Goal: Communication & Community: Answer question/provide support

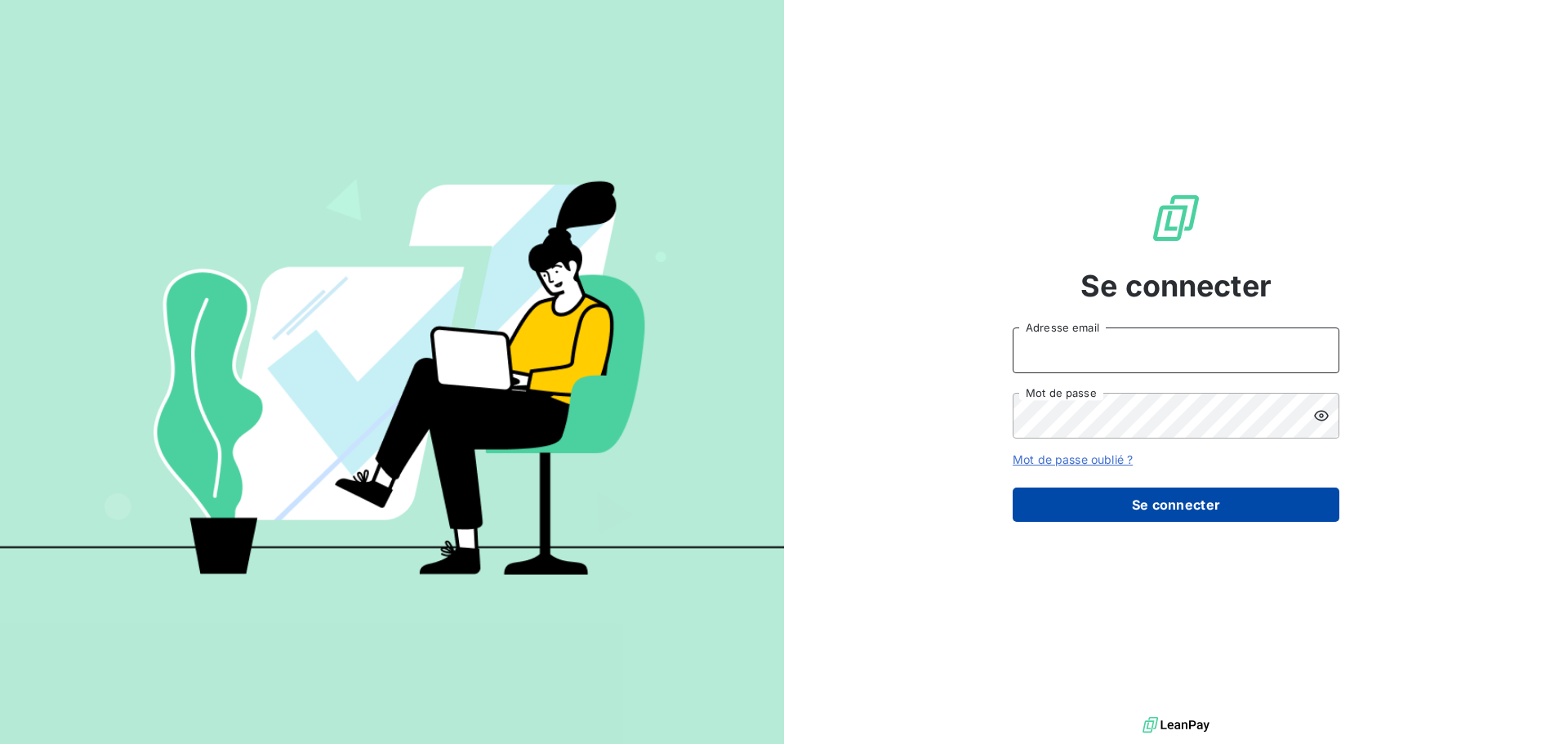
type input "olivier@captainpharma.com"
click at [1168, 510] on button "Se connecter" at bounding box center [1176, 504] width 326 height 34
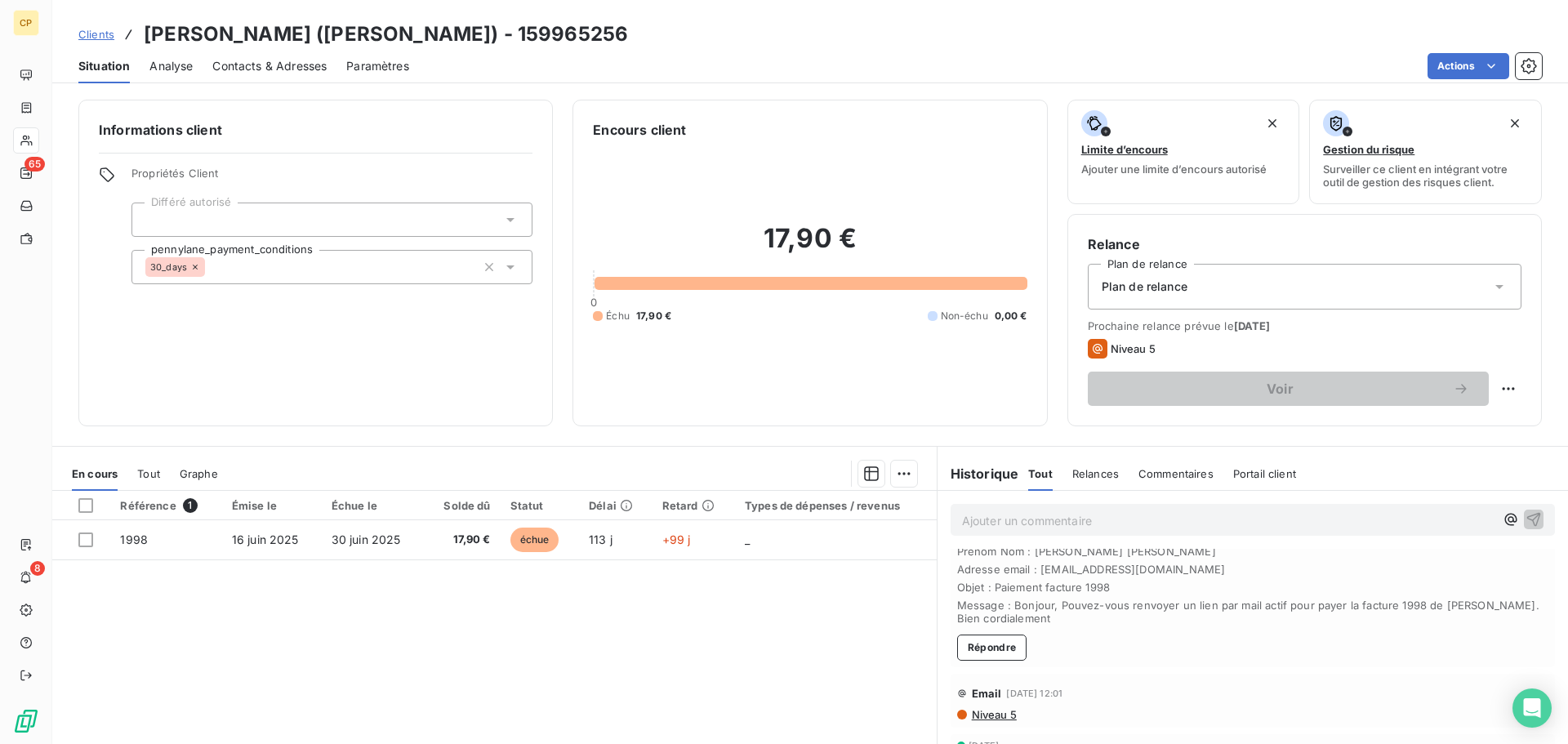
scroll to position [54, 0]
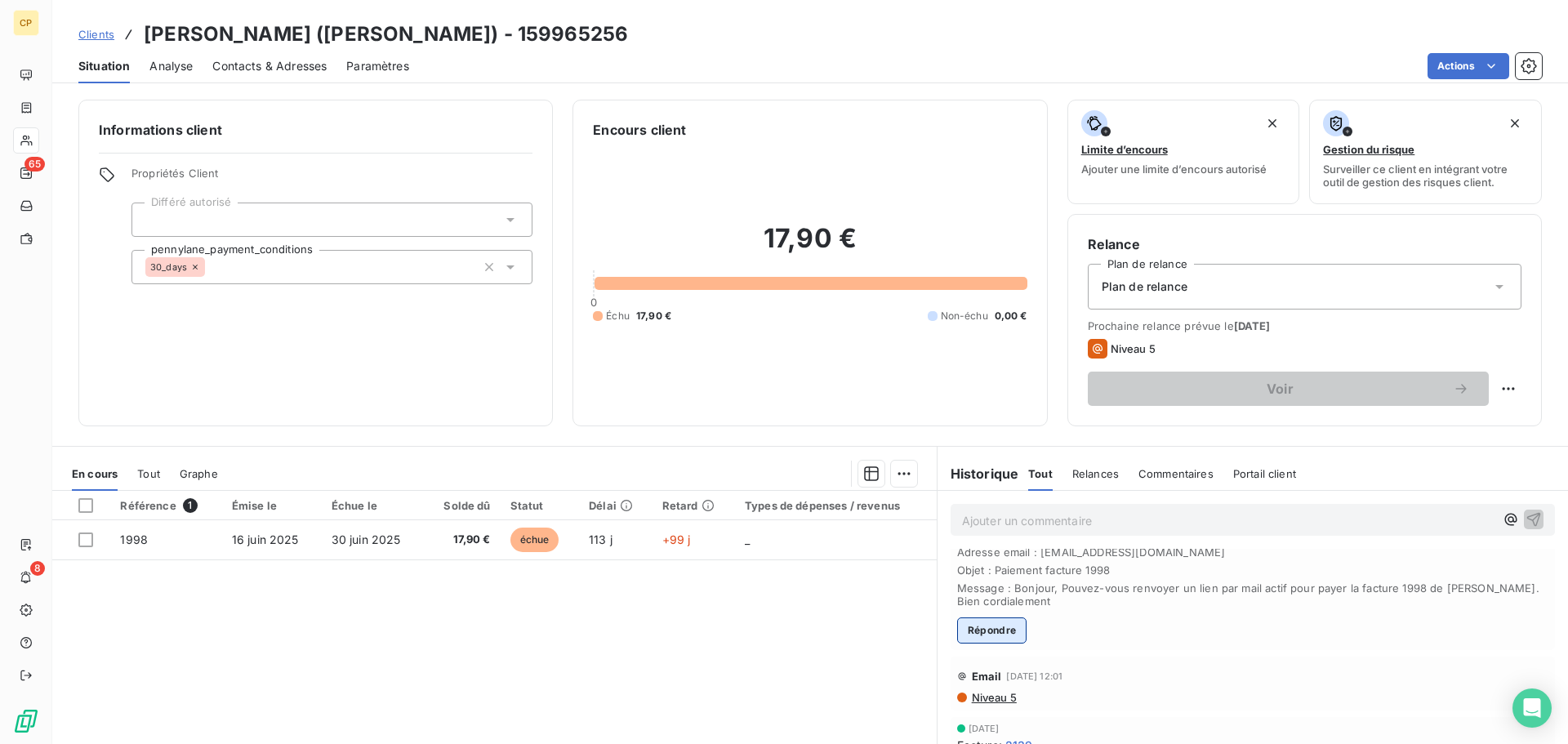
click at [977, 634] on button "Répondre" at bounding box center [992, 631] width 70 height 26
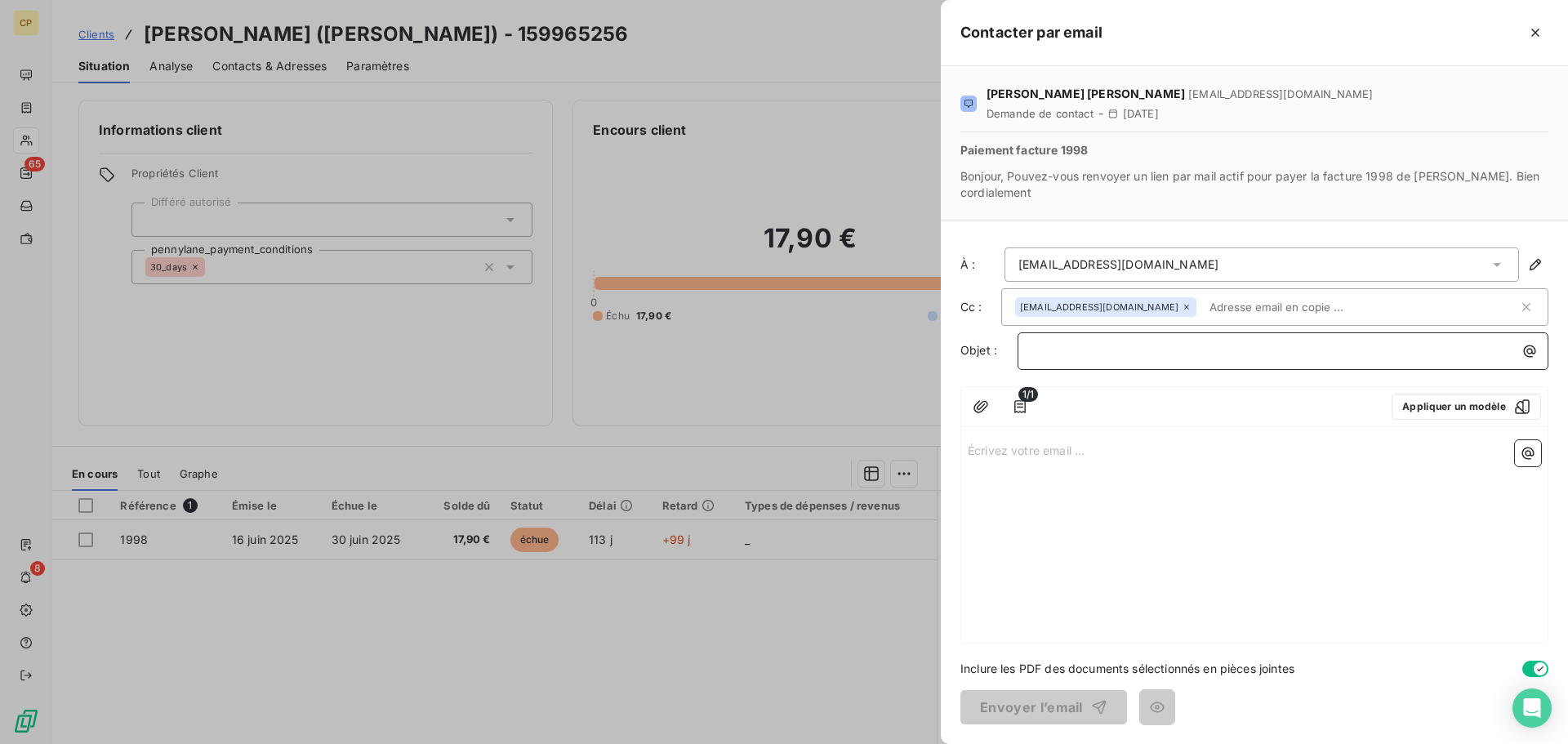
click at [1057, 355] on p "﻿" at bounding box center [1287, 351] width 511 height 19
click at [1081, 522] on div "Écrivez votre email ... ﻿" at bounding box center [1254, 538] width 586 height 209
click at [1045, 464] on div "Écrivez votre email ... ﻿" at bounding box center [1254, 538] width 586 height 209
click at [1034, 453] on p "Écrivez votre email ... ﻿" at bounding box center [1254, 450] width 573 height 19
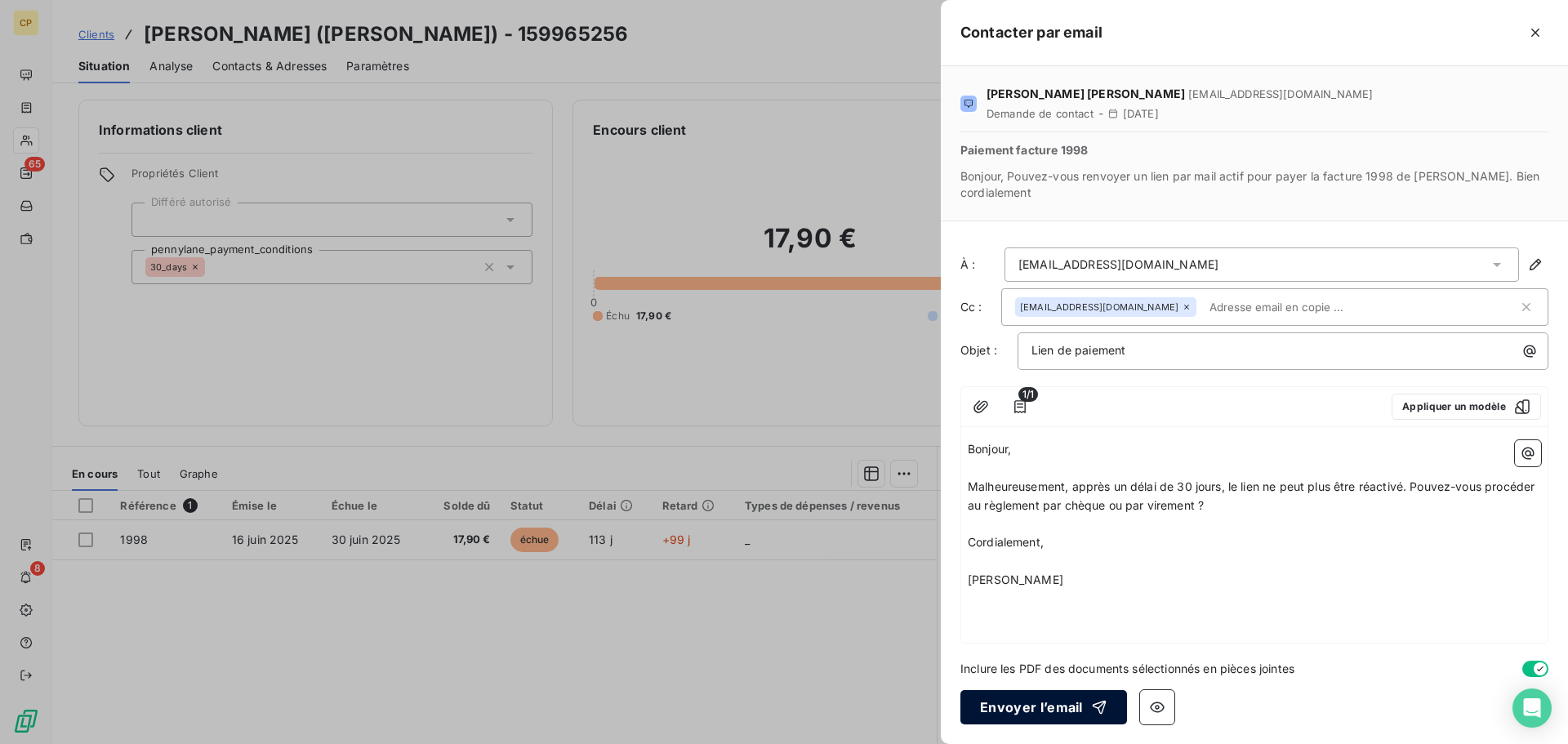
click at [1018, 698] on button "Envoyer l’email" at bounding box center [1043, 707] width 167 height 34
